Goal: Information Seeking & Learning: Find specific fact

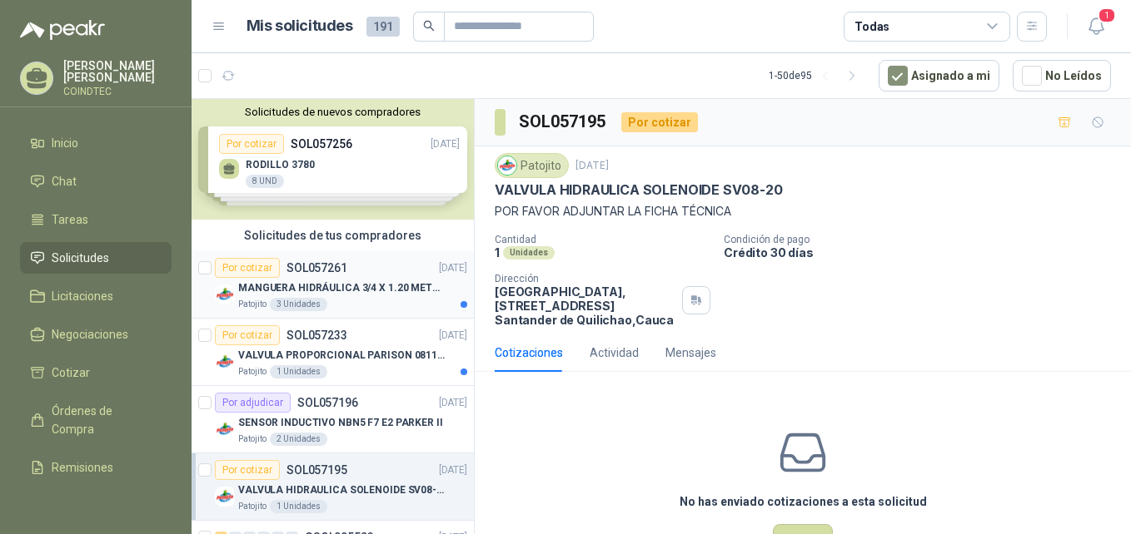
click at [383, 302] on div "Patojito 3 Unidades" at bounding box center [352, 304] width 229 height 13
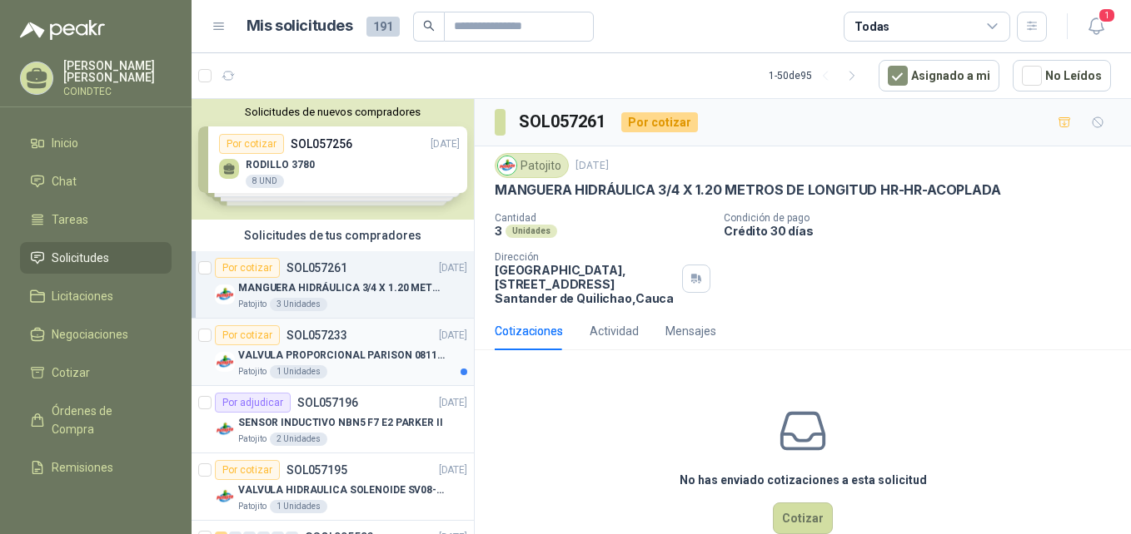
click at [395, 358] on p "VALVULA PROPORCIONAL PARISON 0811404612 / 4WRPEH6C4 REXROTH" at bounding box center [341, 356] width 207 height 16
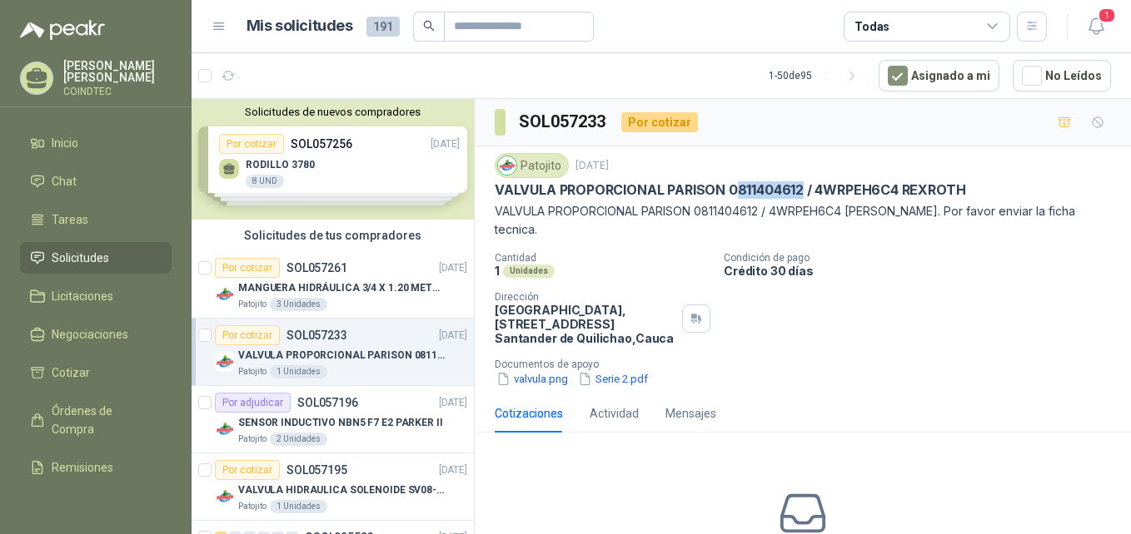
drag, startPoint x: 803, startPoint y: 190, endPoint x: 733, endPoint y: 191, distance: 70.0
click at [733, 191] on p "VALVULA PROPORCIONAL PARISON 0811404612 / 4WRPEH6C4 REXROTH" at bounding box center [730, 189] width 470 height 17
click at [732, 189] on p "VALVULA PROPORCIONAL PARISON 0811404612 / 4WRPEH6C4 REXROTH" at bounding box center [730, 189] width 470 height 17
drag, startPoint x: 728, startPoint y: 190, endPoint x: 802, endPoint y: 192, distance: 74.1
click at [802, 192] on p "VALVULA PROPORCIONAL PARISON 0811404612 / 4WRPEH6C4 REXROTH" at bounding box center [730, 189] width 470 height 17
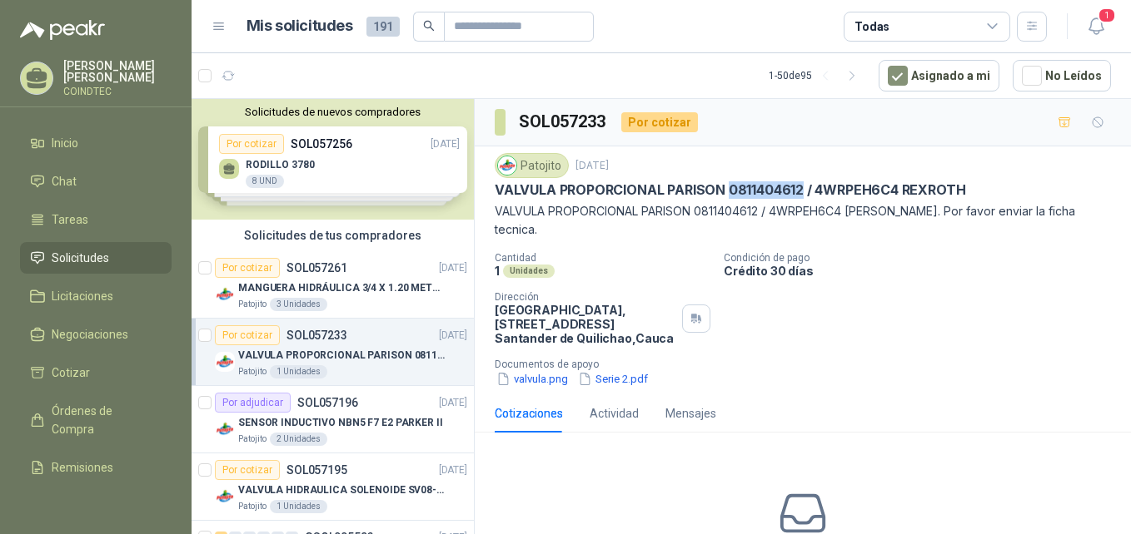
copy p "0811404612"
click at [502, 198] on p "VALVULA PROPORCIONAL PARISON 0811404612 / 4WRPEH6C4 REXROTH" at bounding box center [730, 189] width 470 height 17
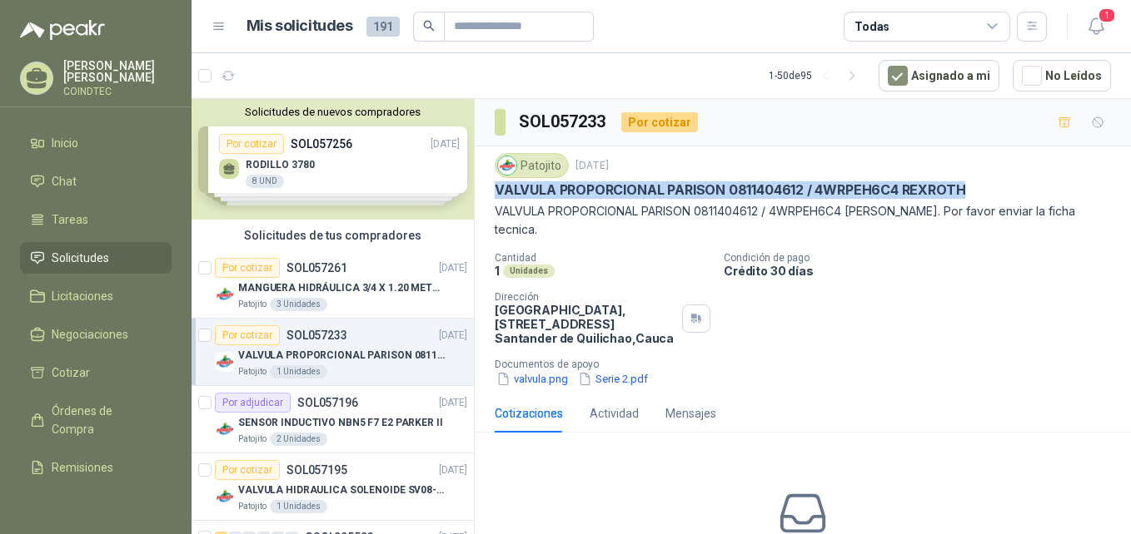
drag, startPoint x: 495, startPoint y: 190, endPoint x: 977, endPoint y: 183, distance: 482.1
click at [977, 183] on div "VALVULA PROPORCIONAL PARISON 0811404612 / 4WRPEH6C4 REXROTH" at bounding box center [803, 189] width 616 height 17
copy p "VALVULA PROPORCIONAL PARISON 0811404612 / 4WRPEH6C4 REXROTH"
click at [372, 272] on div "Por cotizar SOL057261 [DATE]" at bounding box center [341, 268] width 252 height 20
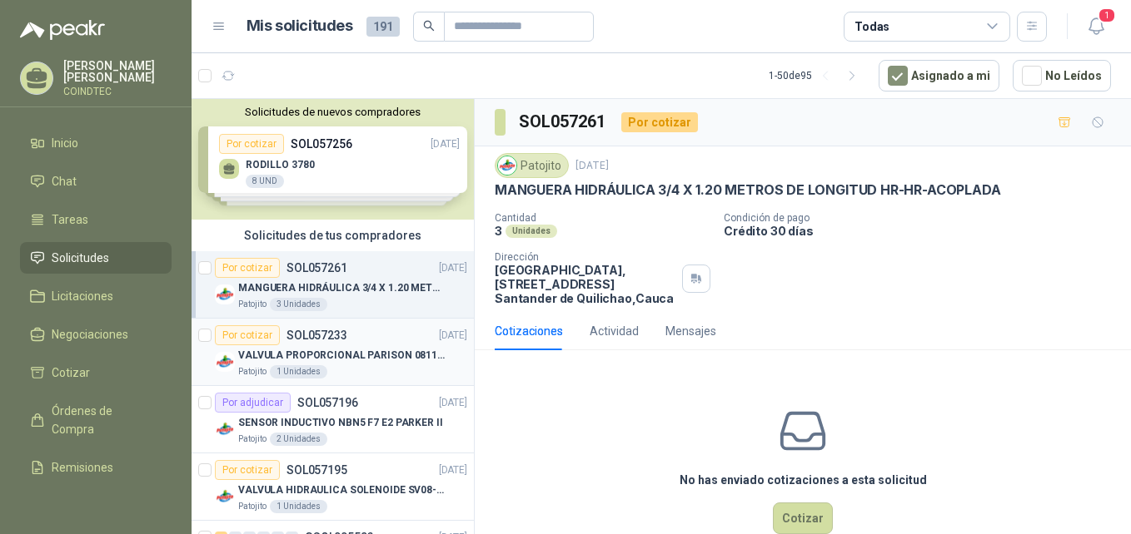
click at [385, 348] on p "VALVULA PROPORCIONAL PARISON 0811404612 / 4WRPEH6C4 REXROTH" at bounding box center [341, 356] width 207 height 16
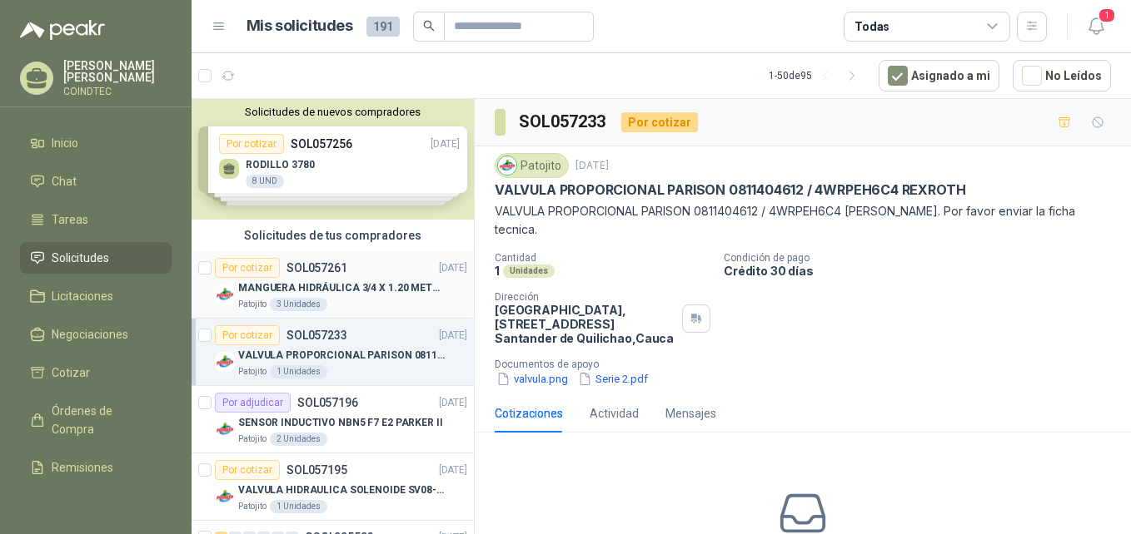
click at [376, 273] on div "Por cotizar SOL057261 [DATE]" at bounding box center [341, 268] width 252 height 20
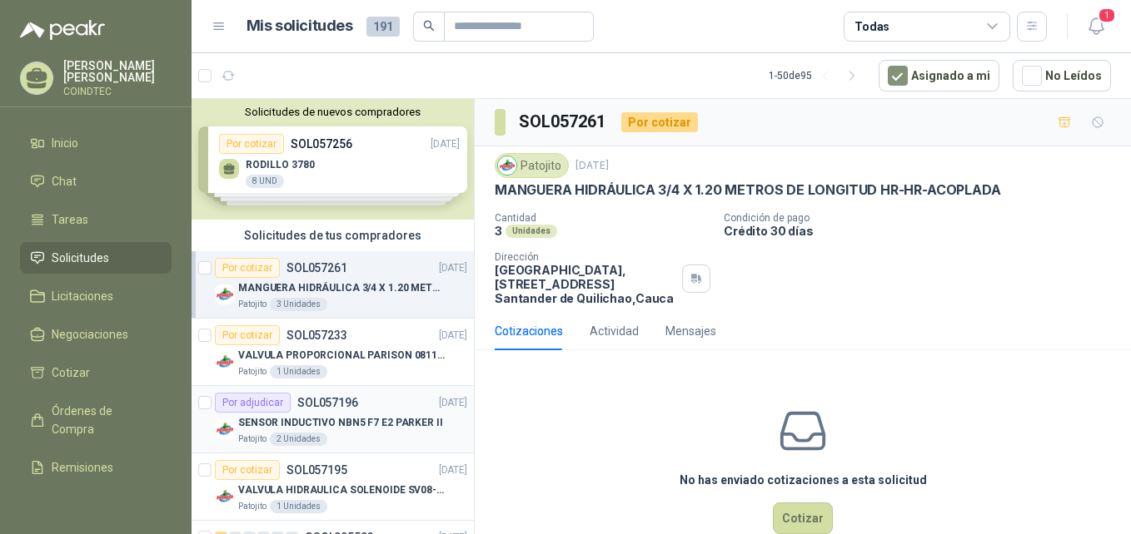
click at [353, 421] on p "SENSOR INDUCTIVO NBN5 F7 E2 PARKER II" at bounding box center [340, 423] width 205 height 16
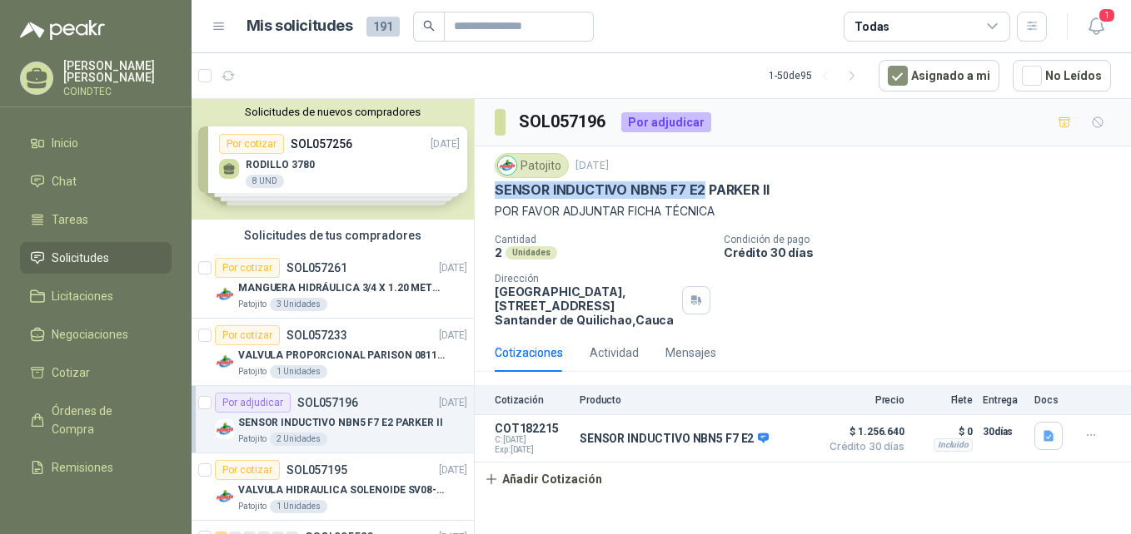
drag, startPoint x: 492, startPoint y: 193, endPoint x: 703, endPoint y: 196, distance: 211.5
click at [703, 196] on div "Patojito [DATE] SENSOR INDUCTIVO NBN5 F7 E2 [PERSON_NAME] II POR FAVOR ADJUNTAR…" at bounding box center [803, 240] width 656 height 187
copy p "SENSOR INDUCTIVO NBN5 F7 E2"
drag, startPoint x: 520, startPoint y: 122, endPoint x: 603, endPoint y: 116, distance: 82.7
click at [603, 116] on section "SOL057196" at bounding box center [551, 122] width 113 height 27
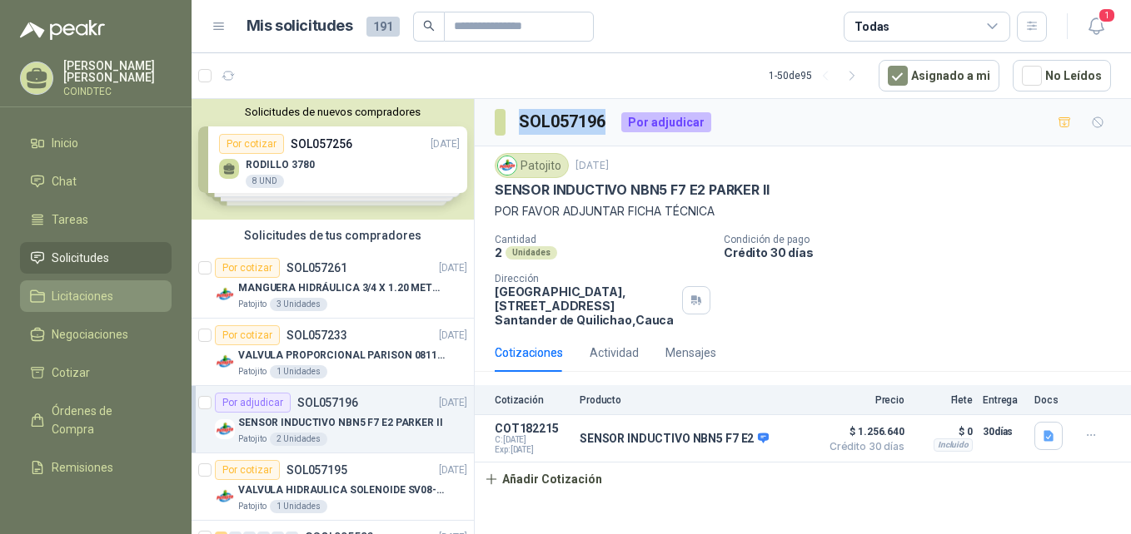
copy h3 "SOL057196"
click at [401, 335] on div "Por cotizar SOL057233 [DATE]" at bounding box center [341, 336] width 252 height 20
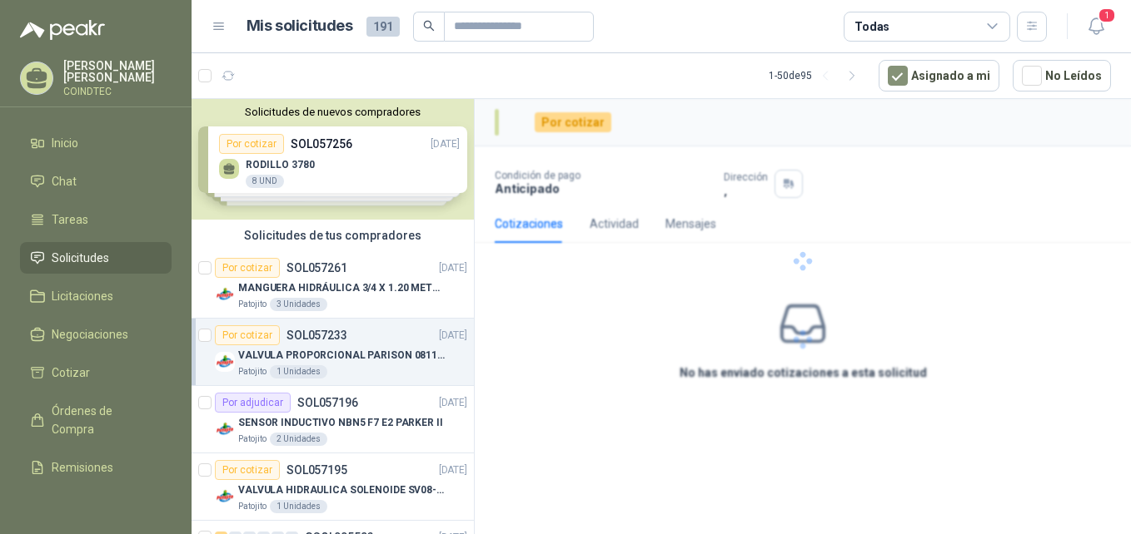
click at [397, 380] on article "Por cotizar SOL057233 [DATE] VALVULA PROPORCIONAL PARISON 0811404612 / 4WRPEH6C…" at bounding box center [332, 352] width 282 height 67
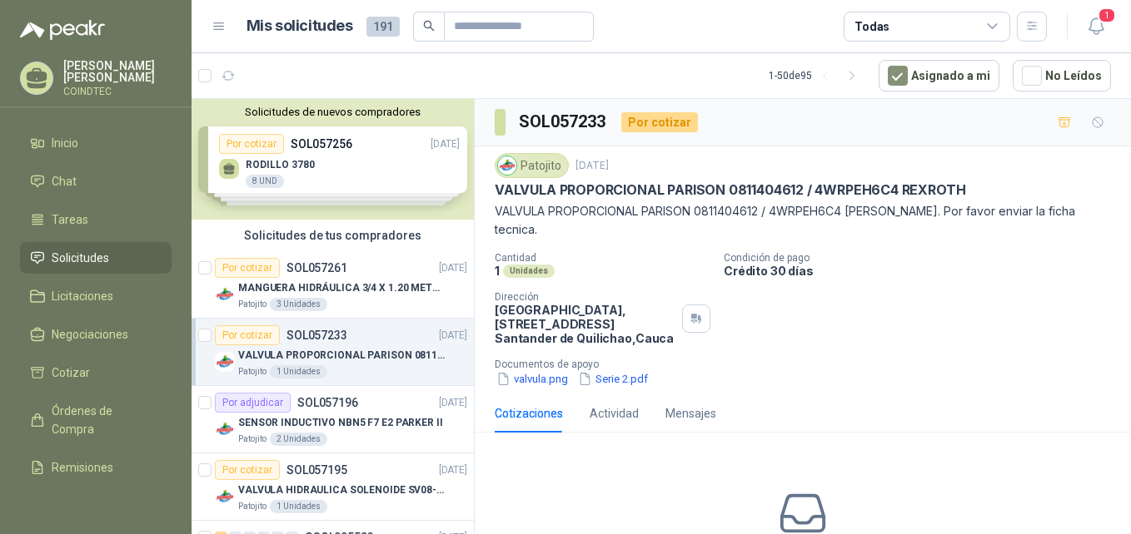
scroll to position [6, 0]
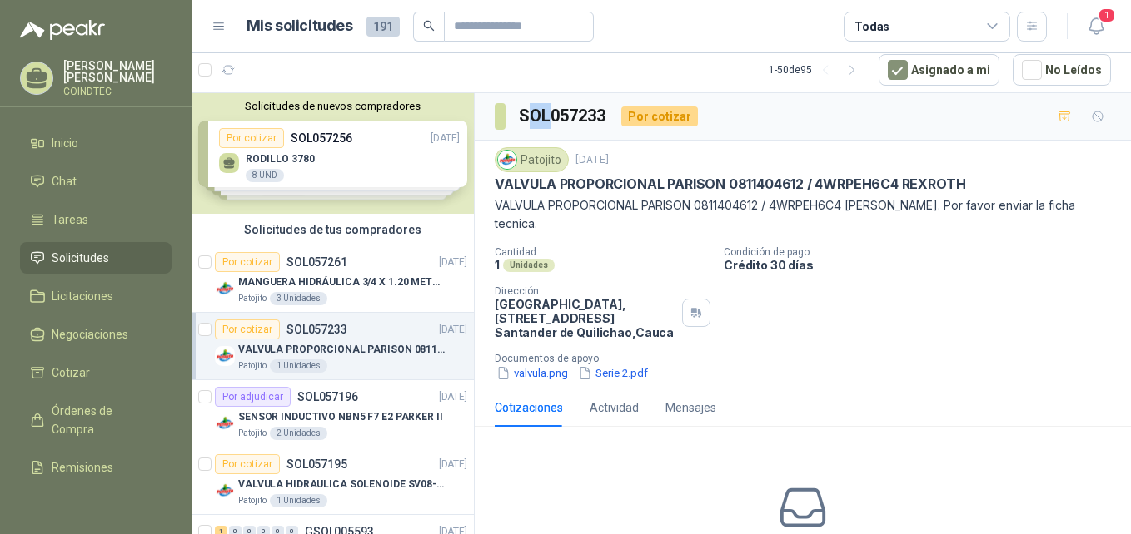
drag, startPoint x: 525, startPoint y: 115, endPoint x: 545, endPoint y: 115, distance: 20.0
click at [545, 115] on h3 "SOL057233" at bounding box center [563, 116] width 89 height 26
drag, startPoint x: 545, startPoint y: 115, endPoint x: 609, endPoint y: 110, distance: 63.5
click at [608, 110] on h3 "SOL057233" at bounding box center [563, 116] width 89 height 26
drag, startPoint x: 609, startPoint y: 115, endPoint x: 514, endPoint y: 114, distance: 94.9
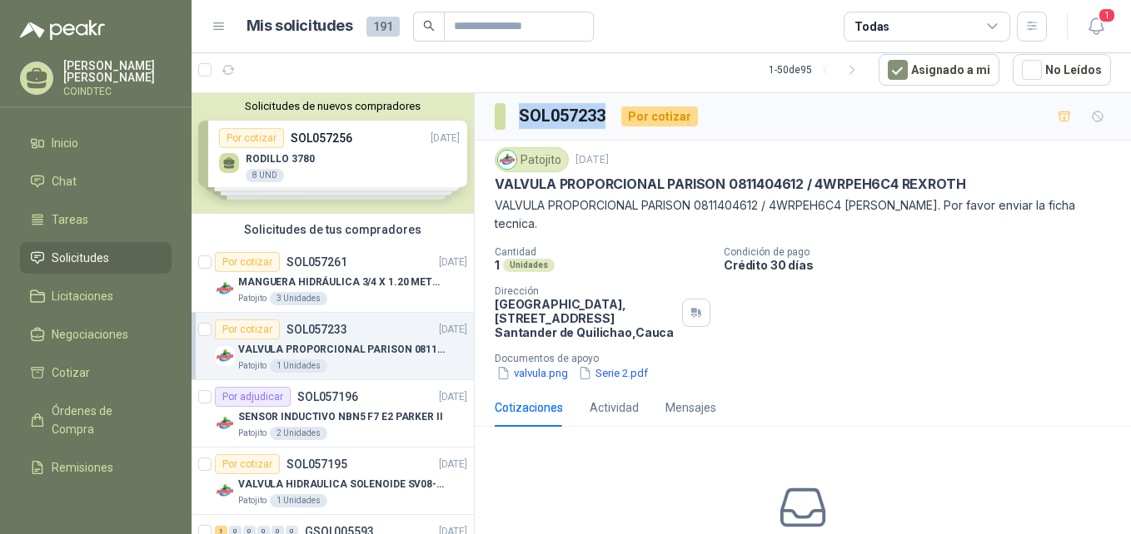
click at [514, 114] on div "SOL057233 Por cotizar" at bounding box center [596, 116] width 203 height 27
copy h3 "SOL057233"
drag, startPoint x: 803, startPoint y: 162, endPoint x: 933, endPoint y: 186, distance: 132.8
click at [808, 163] on div "Patojito [DATE]" at bounding box center [803, 159] width 616 height 25
drag, startPoint x: 947, startPoint y: 181, endPoint x: 619, endPoint y: 212, distance: 330.4
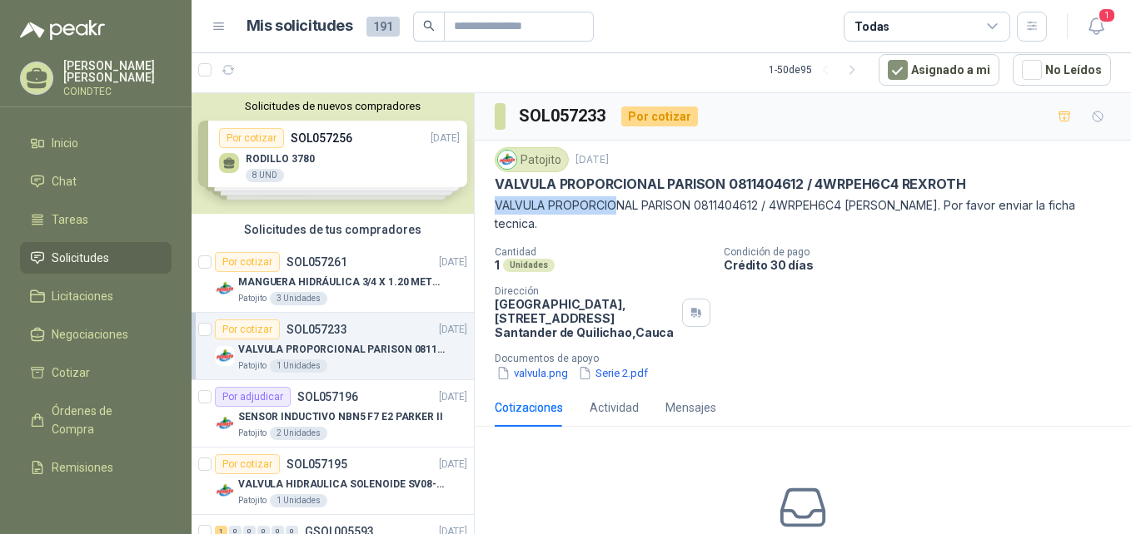
click at [619, 212] on div "Patojito [DATE] VALVULA PROPORCIONAL PARISON 0811404612 / 4WRPEH6C4 [PERSON_NAM…" at bounding box center [803, 190] width 616 height 86
drag, startPoint x: 619, startPoint y: 212, endPoint x: 526, endPoint y: 184, distance: 96.6
click at [526, 184] on p "VALVULA PROPORCIONAL PARISON 0811404612 / 4WRPEH6C4 REXROTH" at bounding box center [730, 184] width 470 height 17
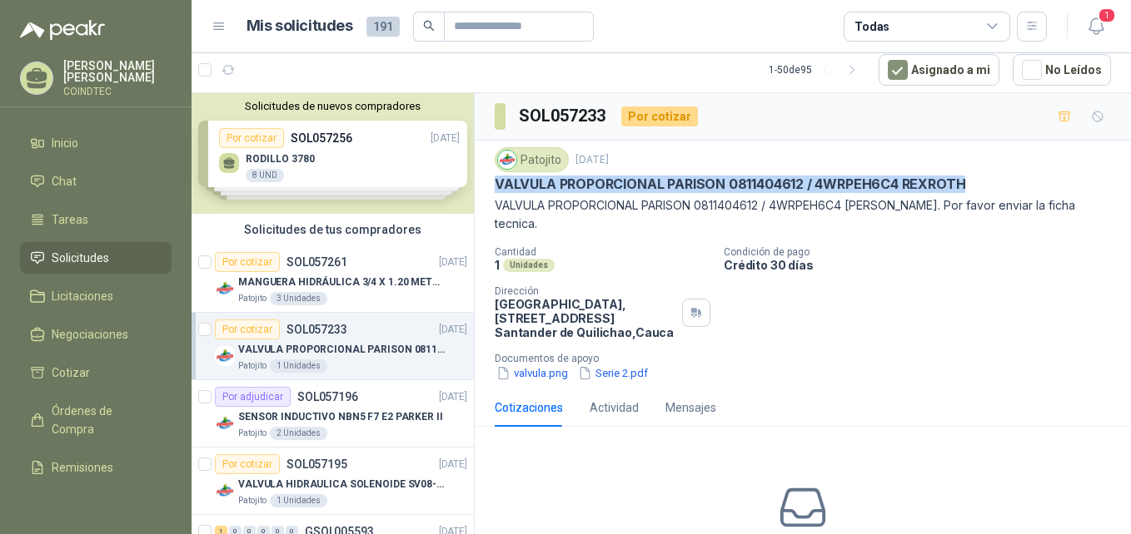
drag, startPoint x: 496, startPoint y: 183, endPoint x: 967, endPoint y: 176, distance: 470.4
click at [965, 176] on p "VALVULA PROPORCIONAL PARISON 0811404612 / 4WRPEH6C4 REXROTH" at bounding box center [730, 184] width 470 height 17
copy p "VALVULA PROPORCIONAL PARISON 0811404612 / 4WRPEH6C4 REXROTH"
